Goal: Transaction & Acquisition: Purchase product/service

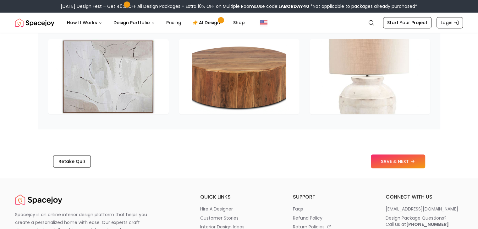
scroll to position [977, 0]
click at [402, 173] on div "Retake Quiz SAVE & NEXT" at bounding box center [239, 162] width 402 height 24
click at [397, 167] on button "SAVE & NEXT" at bounding box center [398, 162] width 54 height 14
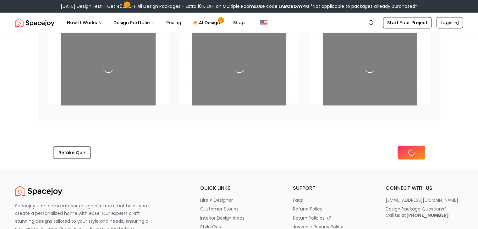
scroll to position [968, 0]
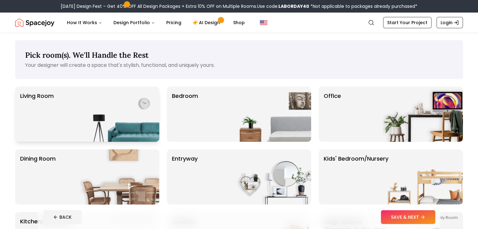
click at [59, 125] on div "Living Room" at bounding box center [87, 114] width 144 height 55
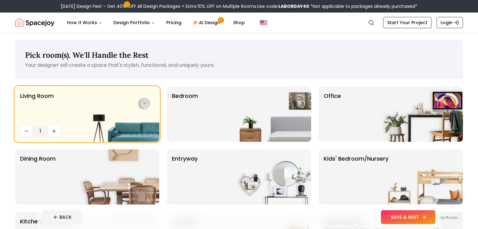
click at [418, 218] on button "SAVE & NEXT" at bounding box center [408, 218] width 54 height 14
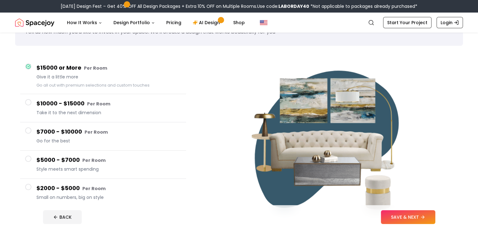
scroll to position [48, 0]
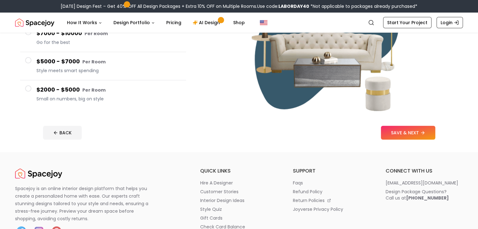
click at [101, 91] on small "Per Room" at bounding box center [93, 90] width 23 height 6
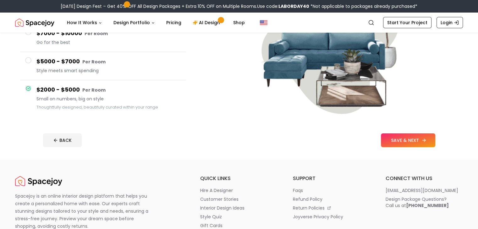
click at [429, 140] on button "SAVE & NEXT" at bounding box center [408, 141] width 54 height 14
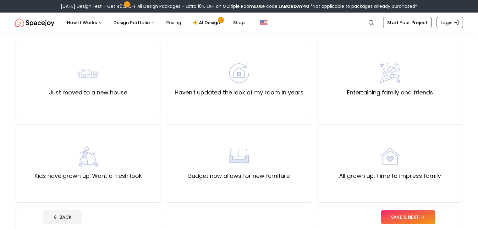
scroll to position [47, 0]
click at [234, 99] on div "Haven't updated the look of my room in years" at bounding box center [239, 79] width 146 height 79
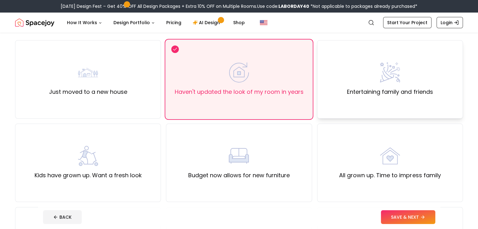
click at [383, 73] on img at bounding box center [390, 73] width 20 height 20
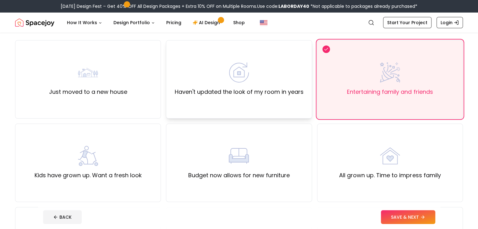
click at [285, 91] on label "Haven't updated the look of my room in years" at bounding box center [238, 92] width 129 height 9
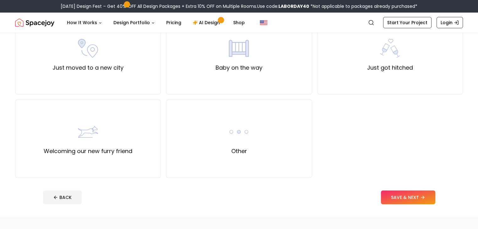
scroll to position [239, 0]
click at [424, 195] on button "SAVE & NEXT" at bounding box center [408, 197] width 54 height 14
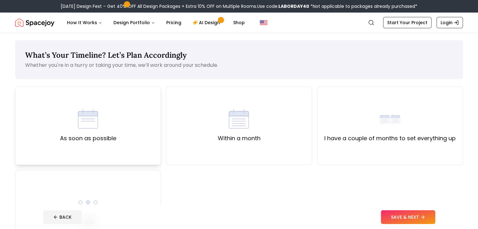
click at [142, 140] on div "As soon as possible" at bounding box center [88, 126] width 146 height 79
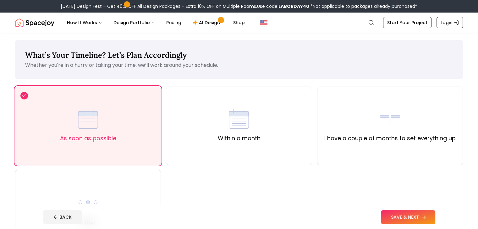
click at [434, 216] on button "SAVE & NEXT" at bounding box center [408, 218] width 54 height 14
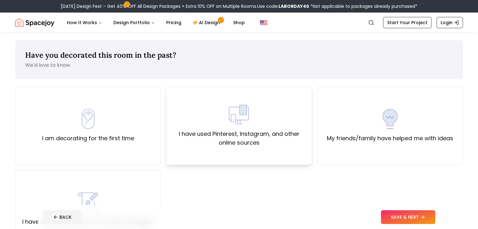
click at [254, 145] on label "I have used Pinterest, Instagram, and other online sources" at bounding box center [238, 139] width 135 height 18
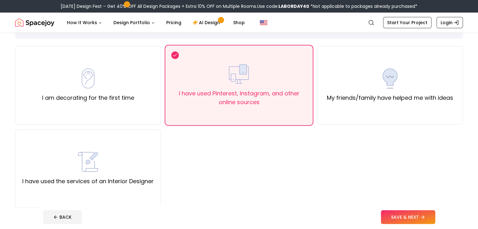
scroll to position [41, 0]
click at [431, 216] on button "SAVE & NEXT" at bounding box center [408, 218] width 54 height 14
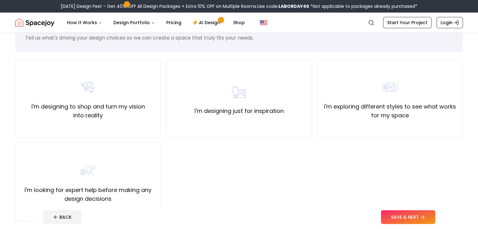
scroll to position [28, 0]
click at [134, 108] on label "I'm designing to shop and turn my vision into reality" at bounding box center [87, 111] width 135 height 18
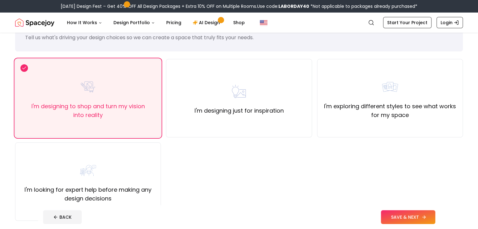
click at [417, 217] on button "SAVE & NEXT" at bounding box center [408, 218] width 54 height 14
